Goal: Information Seeking & Learning: Learn about a topic

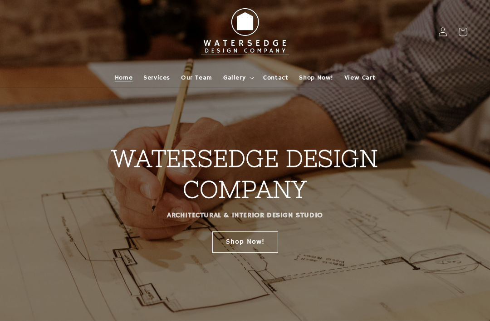
click at [238, 75] on span "Gallery" at bounding box center [234, 78] width 22 height 8
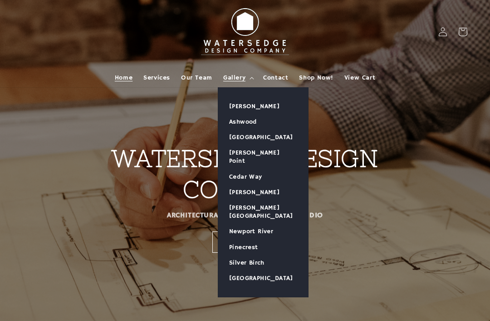
click at [261, 223] on link "Newport River" at bounding box center [263, 230] width 90 height 15
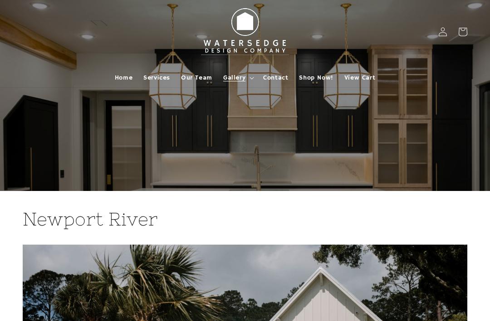
click at [236, 79] on span "Gallery" at bounding box center [234, 78] width 22 height 8
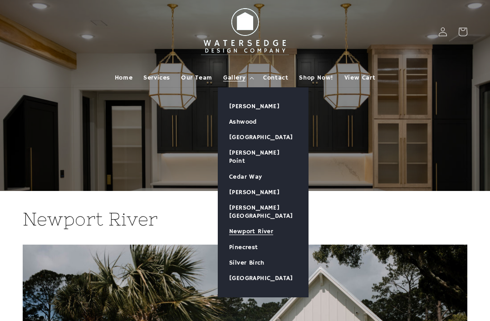
click at [272, 270] on link "[GEOGRAPHIC_DATA]" at bounding box center [263, 277] width 90 height 15
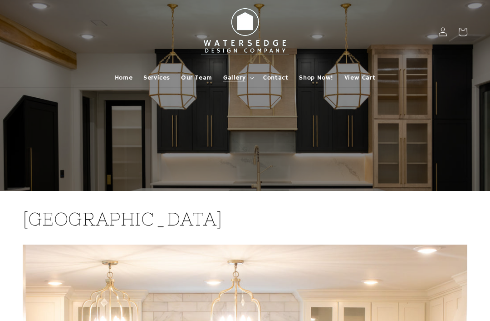
click at [245, 75] on span "Gallery" at bounding box center [234, 78] width 22 height 8
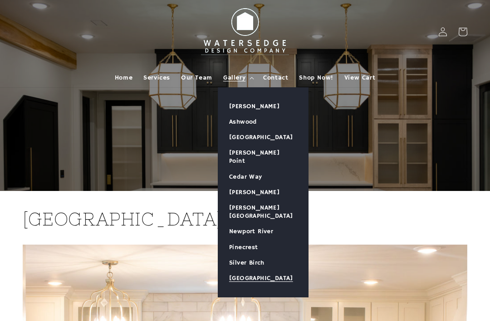
click at [270, 200] on link "[PERSON_NAME][GEOGRAPHIC_DATA]" at bounding box center [263, 212] width 90 height 24
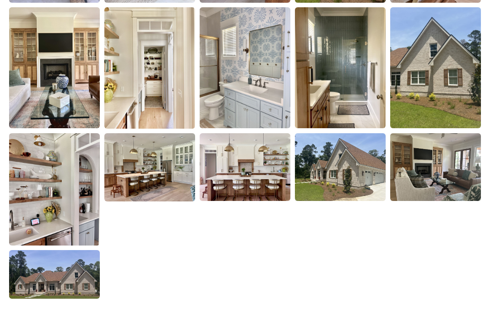
scroll to position [1329, 0]
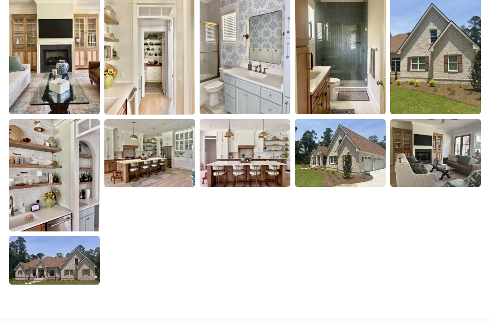
click at [242, 146] on img at bounding box center [245, 153] width 91 height 68
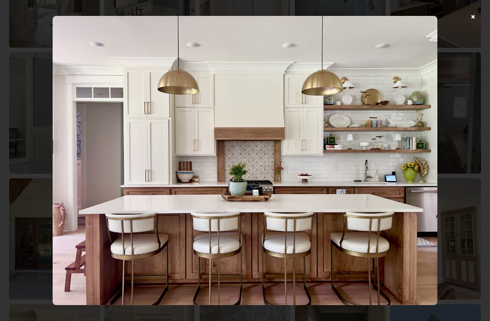
scroll to position [951, 0]
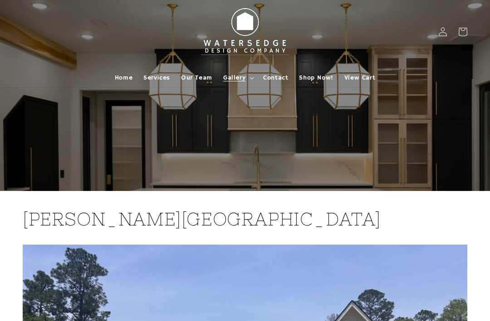
click at [234, 80] on span "Gallery" at bounding box center [234, 78] width 22 height 8
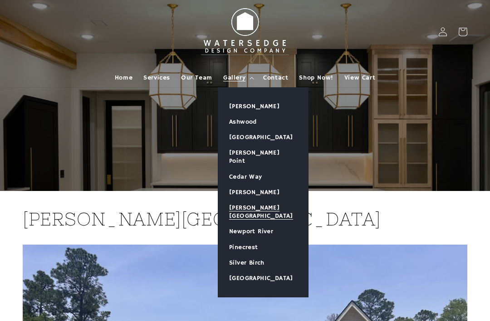
click at [255, 137] on link "[GEOGRAPHIC_DATA]" at bounding box center [263, 136] width 90 height 15
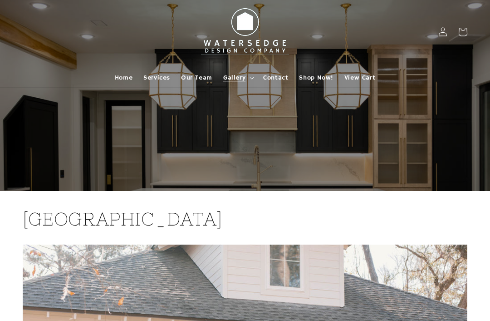
click at [240, 76] on span "Gallery" at bounding box center [234, 78] width 22 height 8
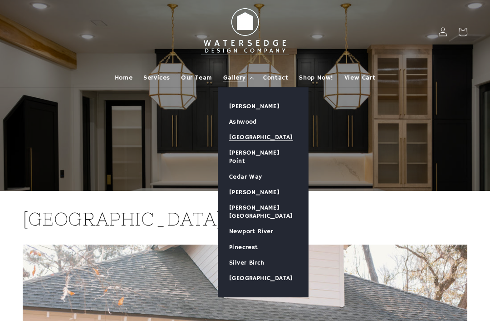
click at [248, 151] on link "[PERSON_NAME] Point" at bounding box center [263, 157] width 90 height 24
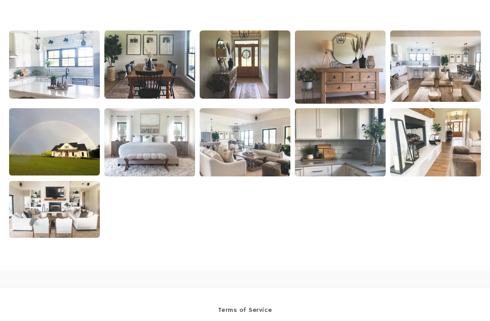
scroll to position [588, 0]
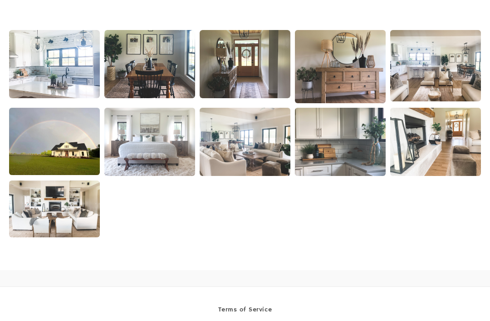
click at [41, 66] on img at bounding box center [54, 64] width 91 height 68
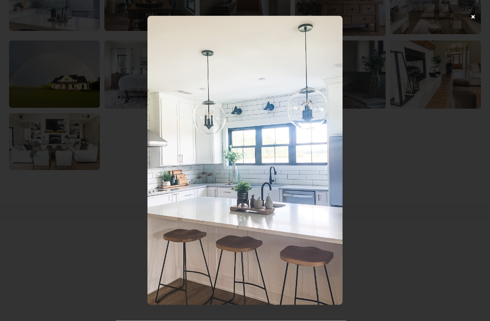
scroll to position [655, 0]
click at [471, 18] on div at bounding box center [245, 160] width 490 height 321
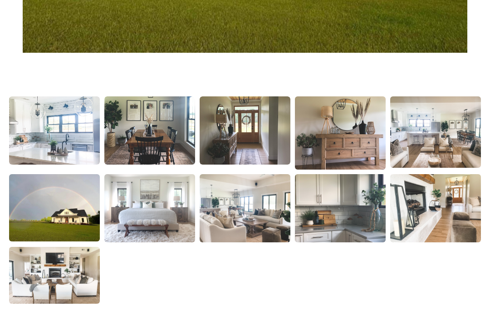
scroll to position [519, 0]
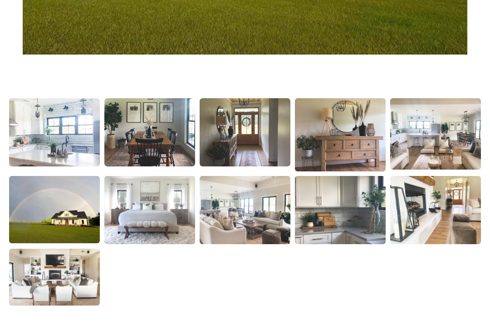
click at [236, 135] on img at bounding box center [245, 132] width 91 height 68
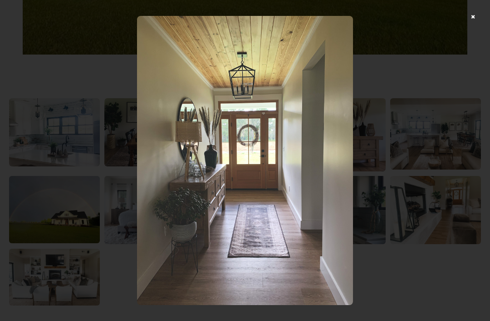
click at [472, 19] on div at bounding box center [245, 160] width 490 height 321
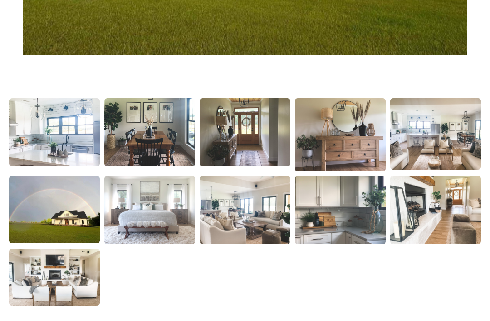
click at [429, 138] on img at bounding box center [435, 133] width 91 height 71
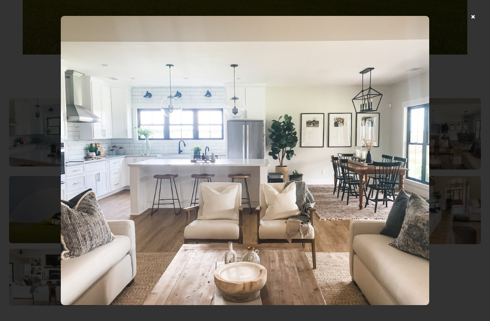
click at [469, 15] on div at bounding box center [245, 160] width 490 height 321
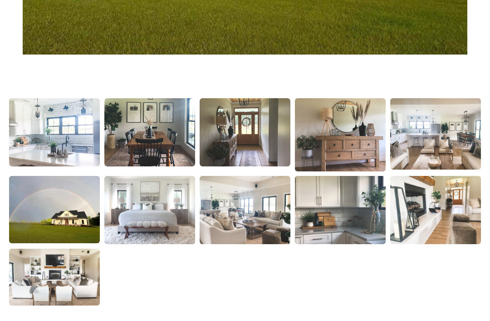
click at [321, 204] on img at bounding box center [340, 210] width 91 height 68
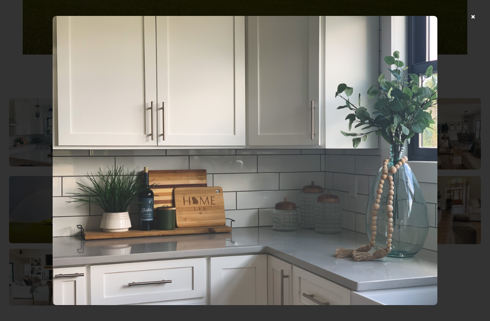
click at [470, 15] on div at bounding box center [245, 160] width 490 height 321
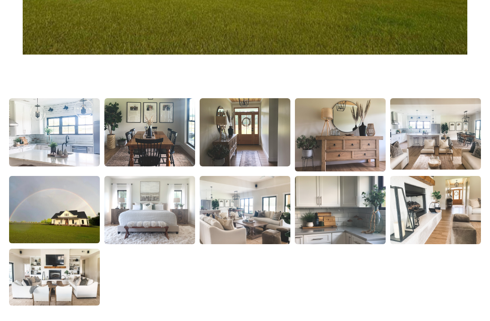
click at [421, 207] on img at bounding box center [435, 210] width 91 height 68
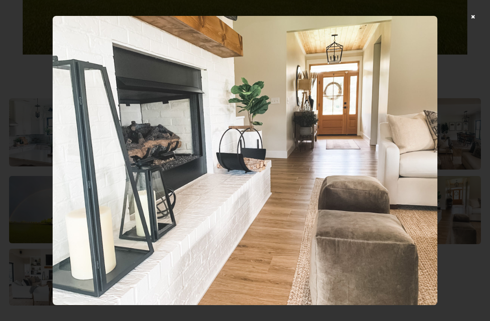
click at [468, 14] on div at bounding box center [245, 160] width 490 height 321
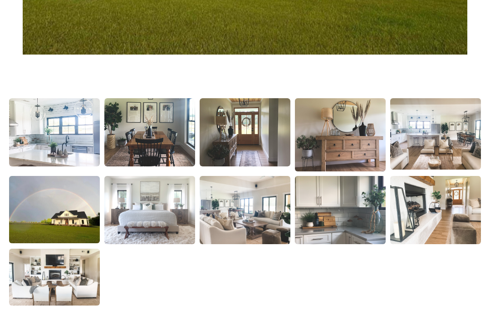
click at [39, 272] on img at bounding box center [54, 276] width 91 height 57
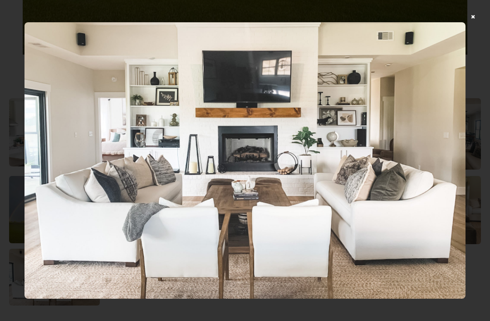
click at [477, 21] on div at bounding box center [245, 160] width 490 height 321
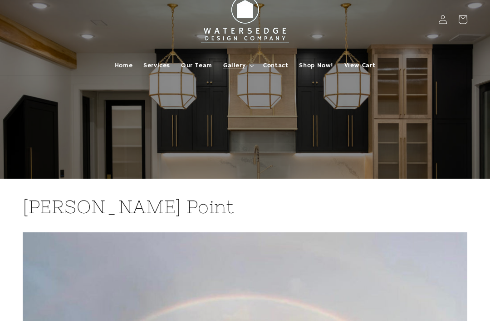
scroll to position [0, 0]
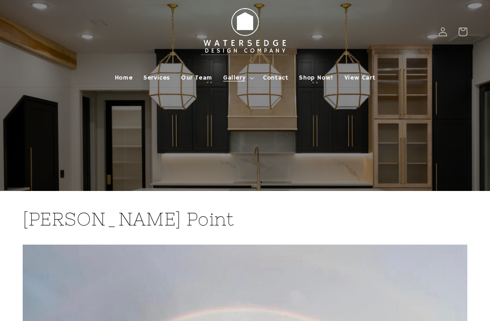
click at [234, 76] on span "Gallery" at bounding box center [234, 78] width 22 height 8
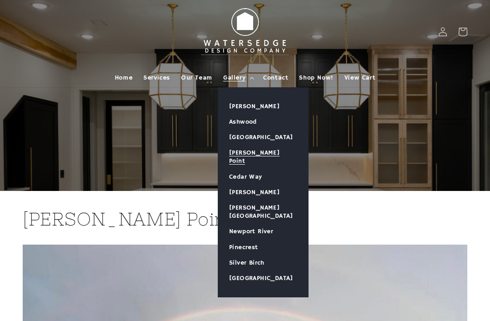
click at [258, 255] on link "Silver Birch" at bounding box center [263, 262] width 90 height 15
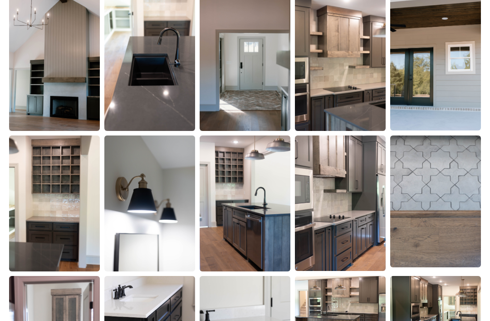
scroll to position [1293, 0]
